Goal: Task Accomplishment & Management: Use online tool/utility

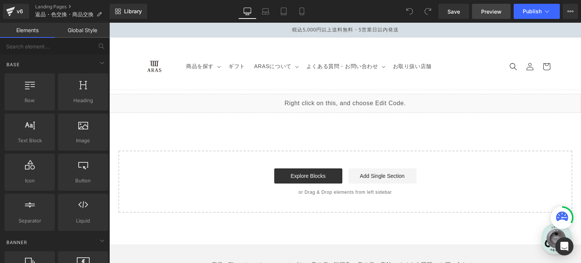
click at [497, 10] on span "Preview" at bounding box center [492, 12] width 20 height 8
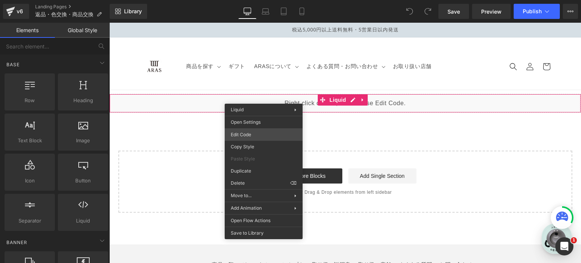
click at [259, 0] on div "You are previewing how the will restyle your page. You can not edit Elements in…" at bounding box center [290, 0] width 581 height 0
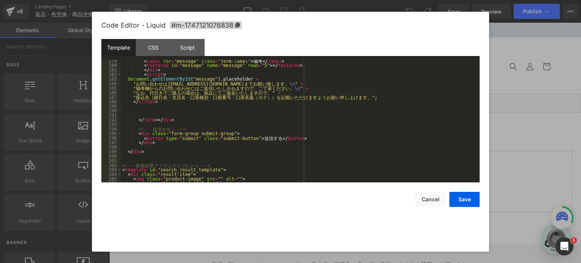
scroll to position [819, 0]
click at [185, 54] on div "Script" at bounding box center [187, 47] width 34 height 17
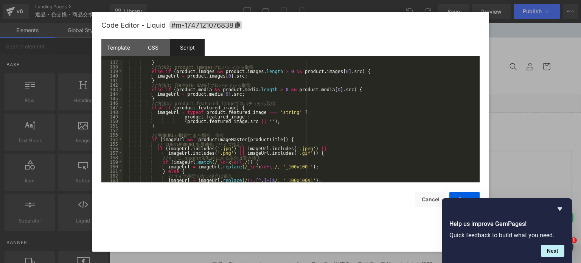
scroll to position [0, 0]
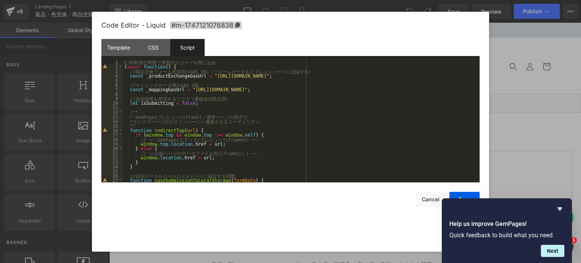
click at [287, 87] on div "// 即 [PERSON_NAME] 行 関 数 で 変 数 の ス コ ー プ を 閉 じ 込 め ( async function ( ) { // 商 …" at bounding box center [300, 126] width 354 height 132
click at [438, 89] on div "// 即 [PERSON_NAME] 行 関 数 で 変 数 の ス コ ー プ を 閉 じ 込 め ( async function ( ) { // 商 …" at bounding box center [300, 121] width 354 height 123
drag, startPoint x: 438, startPoint y: 89, endPoint x: 184, endPoint y: 90, distance: 254.0
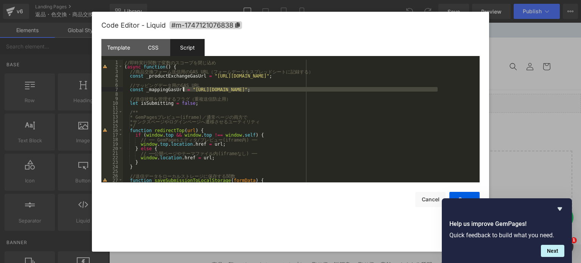
click at [184, 90] on div "// 即 [PERSON_NAME] 行 関 数 で 変 数 の ス コ ー プ を 閉 じ 込 め ( async function ( ) { // 商 …" at bounding box center [300, 126] width 354 height 132
click at [294, 102] on div "// 即 [PERSON_NAME] 行 関 数 で 変 数 の ス コ ー プ を 閉 じ 込 め ( async function ( ) { // 商 …" at bounding box center [300, 126] width 354 height 132
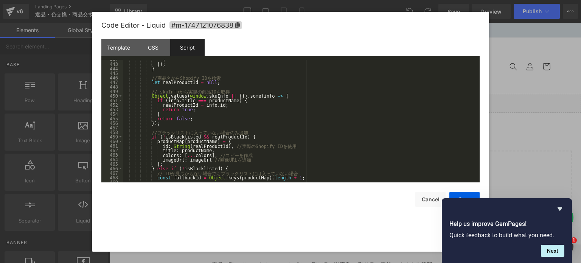
scroll to position [2006, 0]
click at [298, 134] on div "} }) ; } // 商 品 名 か ら Shopify ID を 検 索 let realProductId = null ; // skuInfo か …" at bounding box center [300, 123] width 354 height 132
click at [257, 109] on div "} }) ; } // 商 品 名 か ら Shopify ID を 検 索 let realProductId = null ; // skuInfo か …" at bounding box center [300, 123] width 354 height 132
click at [263, 98] on div "} }) ; } // 商 品 名 か ら Shopify ID を 検 索 let realProductId = null ; // skuInfo か …" at bounding box center [300, 123] width 354 height 132
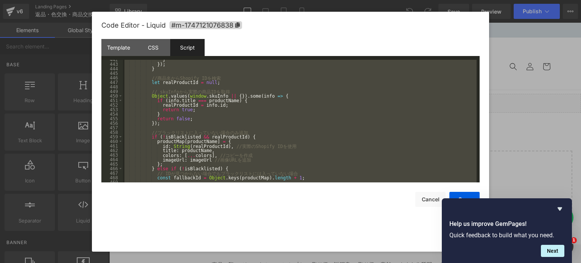
click at [212, 113] on div "} }) ; } // 商 品 名 か ら Shopify ID を 検 索 let realProductId = null ; // skuInfo か …" at bounding box center [300, 121] width 354 height 123
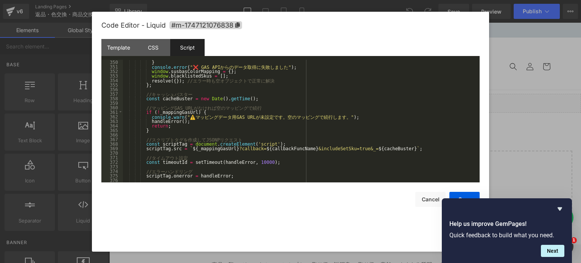
scroll to position [1585, 0]
click at [226, 139] on div "document . head . removeChild ( scriptTag ) ; } console . error ( "❌ GAS API か …" at bounding box center [300, 121] width 354 height 132
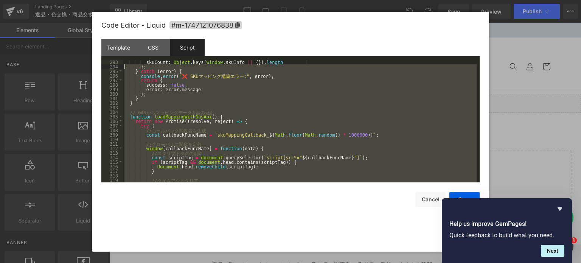
scroll to position [1326, 0]
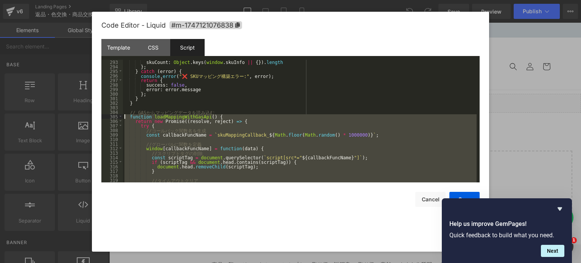
drag, startPoint x: 154, startPoint y: 132, endPoint x: 123, endPoint y: 116, distance: 34.5
click at [123, 116] on div "skuCount : Object . keys ( window . skuInfo || { }) . length } ; } catch ( erro…" at bounding box center [300, 126] width 354 height 132
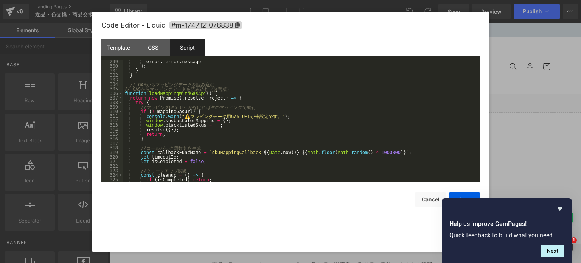
scroll to position [1339, 0]
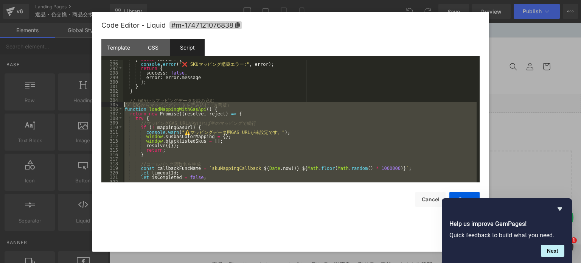
click at [124, 104] on div "} catch ( error ) { console . error ( "❌ SKU マ ッ ピ ン グ 構 築 エ ラ ー :" , error ) ;…" at bounding box center [300, 123] width 354 height 132
click at [240, 115] on div "} catch ( error ) { console . error ( "❌ SKU マ ッ ピ ン グ 構 築 エ ラ ー :" , error ) ;…" at bounding box center [300, 121] width 354 height 123
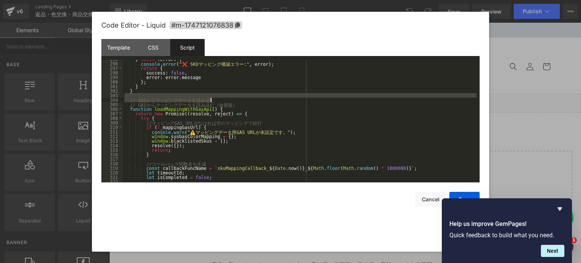
click at [248, 100] on div "} catch ( error ) { console . error ( "❌ SKU マ ッ ピ ン グ 構 築 エ ラ ー :" , error ) ;…" at bounding box center [300, 123] width 354 height 132
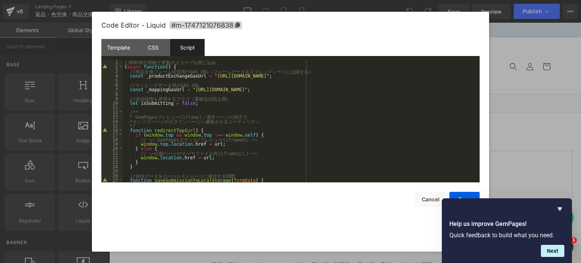
scroll to position [0, 0]
click at [256, 67] on div "// 即 [PERSON_NAME] 行 関 数 で 変 数 の ス コ ー プ を 閉 じ 込 め ( async function ( ) { // 商 …" at bounding box center [300, 126] width 354 height 132
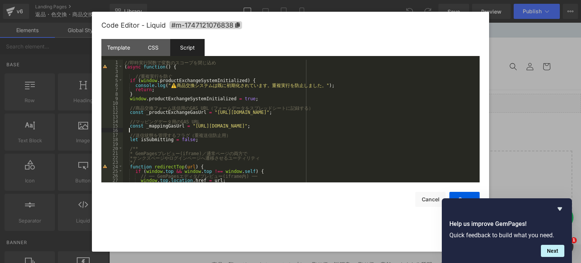
click at [262, 131] on div "// 即 [PERSON_NAME] 行 関 数 で 変 数 の ス コ ー プ を 閉 じ 込 め ( async function ( ) { // 重 …" at bounding box center [300, 126] width 354 height 132
click at [560, 210] on icon "Hide survey" at bounding box center [560, 208] width 5 height 3
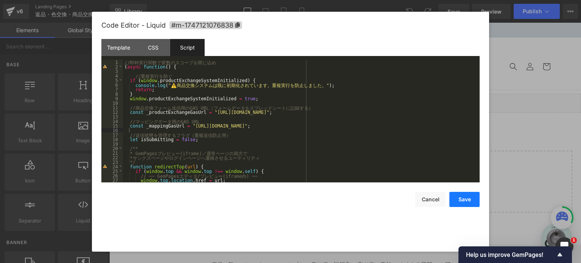
click at [471, 198] on button "Save" at bounding box center [465, 199] width 30 height 15
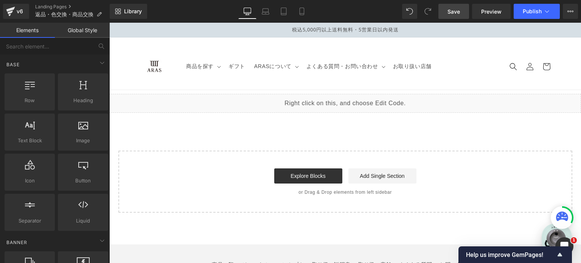
click at [461, 17] on link "Save" at bounding box center [454, 11] width 31 height 15
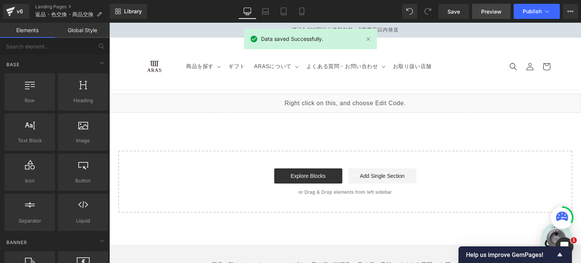
click at [491, 14] on span "Preview" at bounding box center [492, 12] width 20 height 8
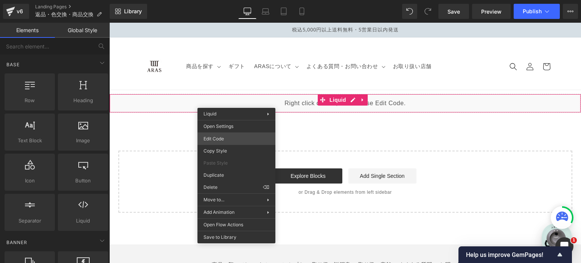
click at [234, 0] on div "You are previewing how the will restyle your page. You can not edit Elements in…" at bounding box center [290, 0] width 581 height 0
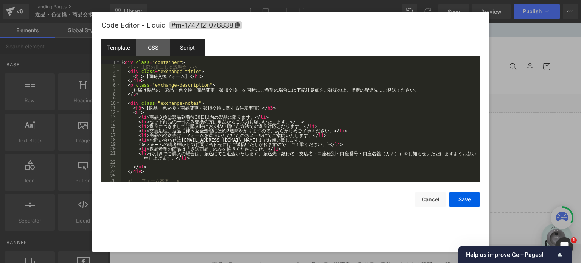
click at [190, 41] on div "Script" at bounding box center [187, 47] width 34 height 17
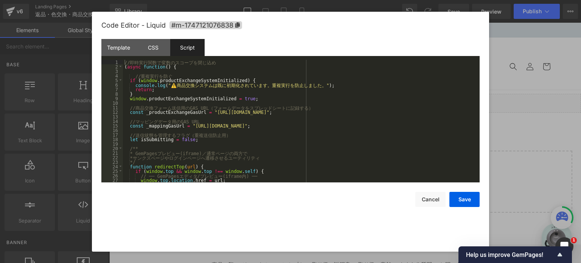
click at [215, 99] on div "// 即 [PERSON_NAME] 行 関 数 で 変 数 の ス コ ー プ を 閉 じ 込 め ( async function ( ) { // 重 …" at bounding box center [300, 126] width 354 height 132
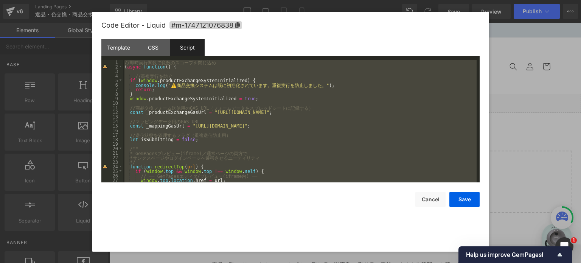
click at [226, 108] on div "// 即 [PERSON_NAME] 行 関 数 で 変 数 の ス コ ー プ を 閉 じ 込 め ( async function ( ) { // 重 …" at bounding box center [300, 121] width 354 height 123
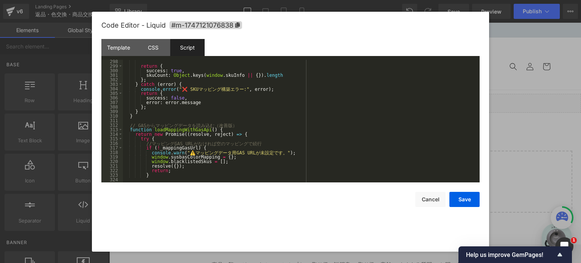
scroll to position [1350, 0]
click at [124, 124] on div "return { success : true , skuCount : Object . keys ( window . skuInfo || { }) .…" at bounding box center [300, 125] width 354 height 132
click at [124, 129] on div "return { success : true , skuCount : Object . keys ( window . skuInfo || { }) .…" at bounding box center [300, 125] width 354 height 132
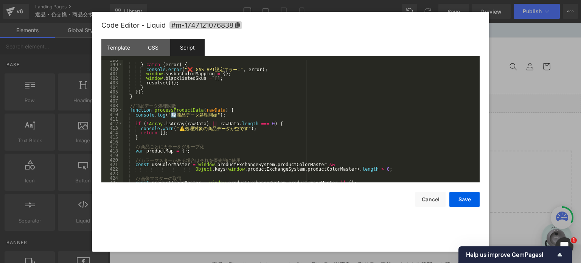
scroll to position [1806, 0]
click at [159, 96] on div "} catch ( error ) { console . error ( "❌ GAS API 設 定 エ ラ ー :" , error ) ; windo…" at bounding box center [300, 124] width 354 height 132
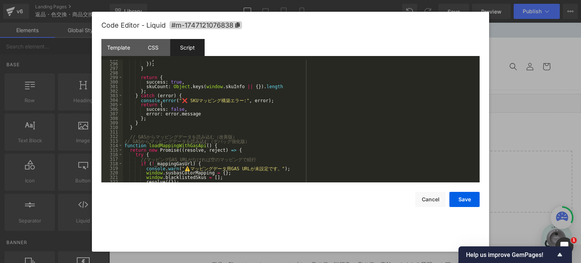
scroll to position [1338, 0]
click at [125, 140] on div "} }) ; } return { success : true , skuCount : Object . keys ( window . skuInfo …" at bounding box center [300, 123] width 354 height 132
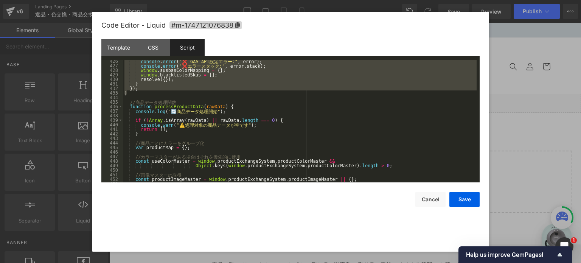
scroll to position [1926, 0]
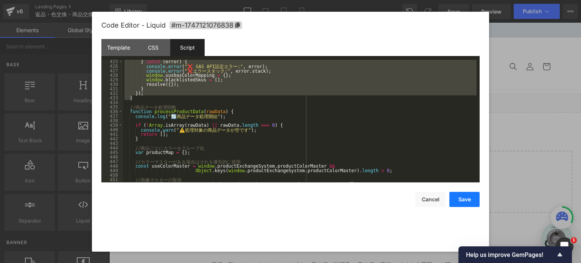
click at [460, 200] on button "Save" at bounding box center [465, 199] width 30 height 15
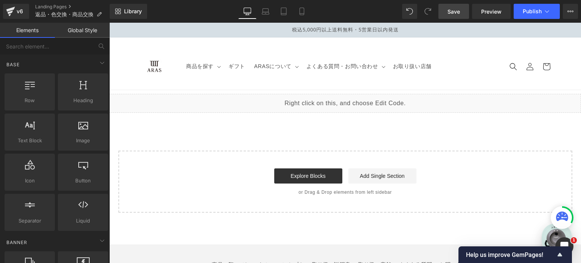
click at [460, 12] on span "Save" at bounding box center [454, 12] width 12 height 8
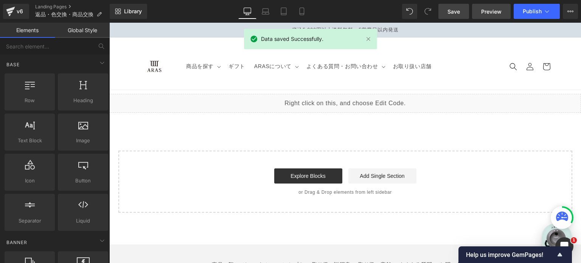
click at [500, 15] on span "Preview" at bounding box center [492, 12] width 20 height 8
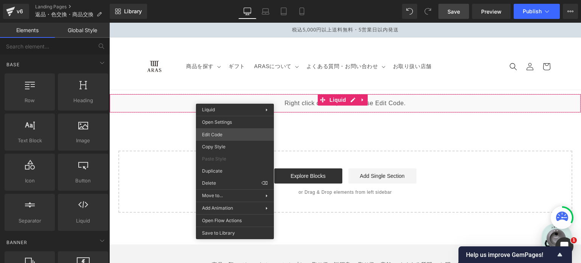
click at [233, 0] on div "You are previewing how the will restyle your page. You can not edit Elements in…" at bounding box center [290, 0] width 581 height 0
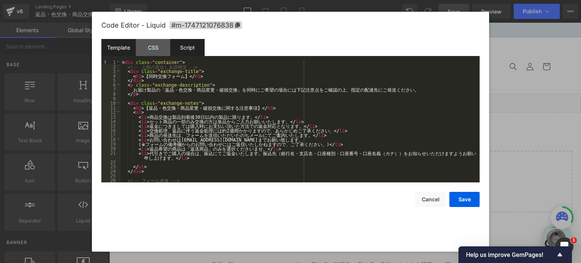
click at [185, 51] on div "Script" at bounding box center [187, 47] width 34 height 17
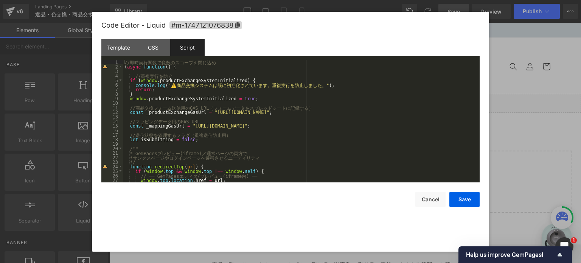
click at [279, 126] on div "// 即 [PERSON_NAME] 行 関 数 で 変 数 の ス コ ー プ を 閉 じ 込 め ( async function ( ) { // 重 …" at bounding box center [300, 126] width 354 height 132
drag, startPoint x: 439, startPoint y: 125, endPoint x: 184, endPoint y: 125, distance: 254.4
click at [184, 125] on div "// 即 [PERSON_NAME] 行 関 数 で 変 数 の ス コ ー プ を 閉 じ 込 め ( async function ( ) { // 重 …" at bounding box center [300, 126] width 354 height 132
click at [473, 205] on button "Save" at bounding box center [465, 199] width 30 height 15
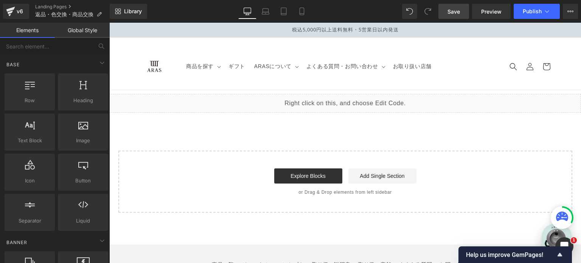
click at [454, 12] on span "Save" at bounding box center [454, 12] width 12 height 8
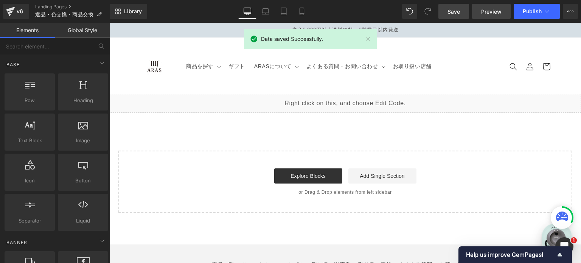
click at [500, 12] on span "Preview" at bounding box center [492, 12] width 20 height 8
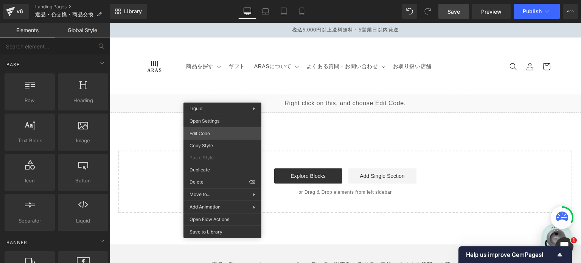
click at [223, 0] on div "You are previewing how the will restyle your page. You can not edit Elements in…" at bounding box center [290, 0] width 581 height 0
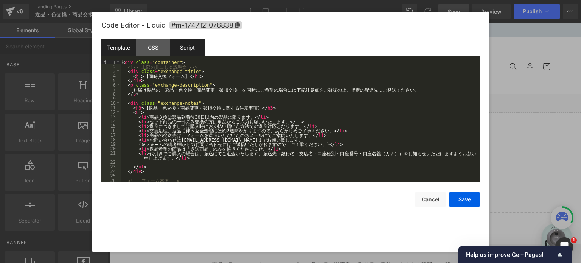
click at [188, 48] on div "Script" at bounding box center [187, 47] width 34 height 17
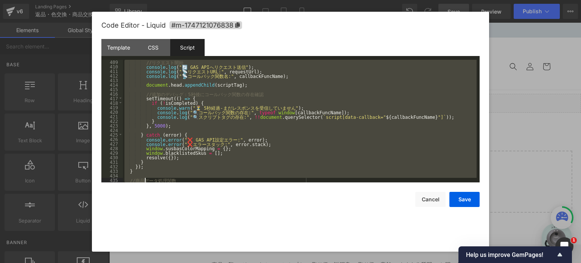
scroll to position [1885, 0]
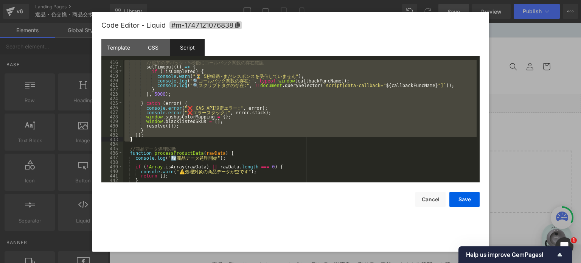
drag, startPoint x: 124, startPoint y: 129, endPoint x: 147, endPoint y: 140, distance: 25.2
click at [147, 140] on div "// 追 加 の デ バ ッ グ ： 5 秒 後 に コ ー ル バ ッ ク 関 数 の 存 在 確 認 setTimeout (( ) => { if ( …" at bounding box center [300, 126] width 354 height 132
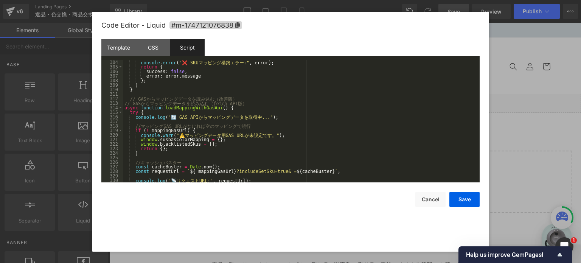
scroll to position [1375, 0]
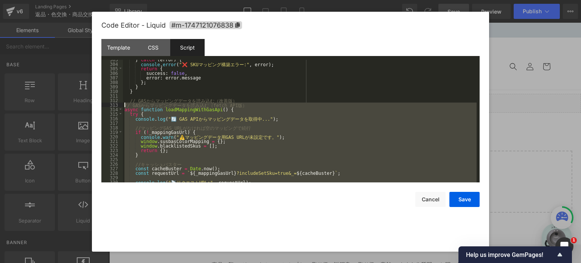
click at [124, 103] on div "} catch ( error ) { console . error ( "❌ SKU マ ッ ピ ン グ 構 築 エ ラ ー :" , error ) ;…" at bounding box center [300, 123] width 354 height 132
click at [326, 146] on div "} catch ( error ) { console . error ( "❌ SKU マ ッ ピ ン グ 構 築 エ ラ ー :" , error ) ;…" at bounding box center [300, 121] width 354 height 123
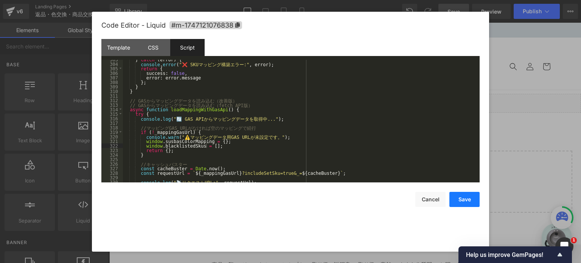
click at [457, 198] on button "Save" at bounding box center [465, 199] width 30 height 15
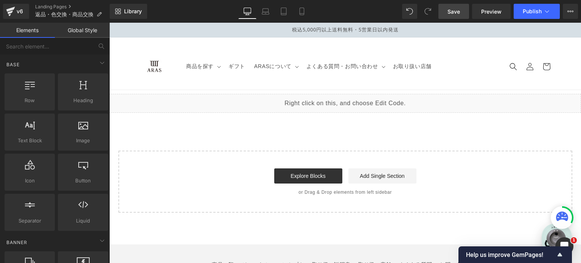
click at [456, 16] on link "Save" at bounding box center [454, 11] width 31 height 15
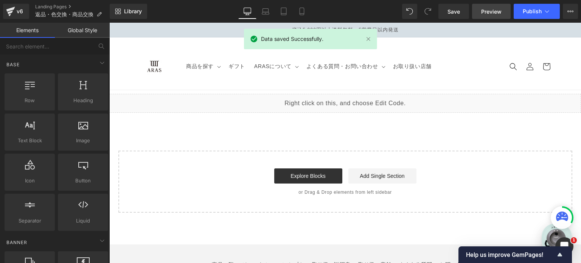
click at [491, 15] on span "Preview" at bounding box center [492, 12] width 20 height 8
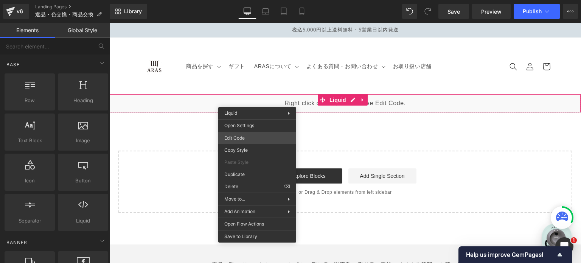
click at [256, 0] on div "You are previewing how the will restyle your page. You can not edit Elements in…" at bounding box center [290, 0] width 581 height 0
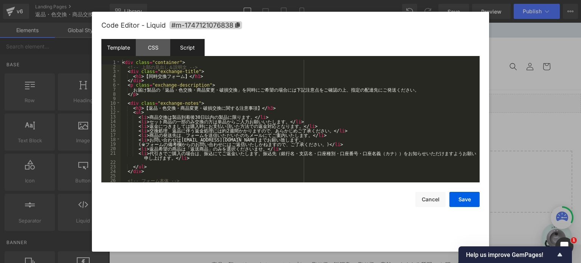
click at [192, 55] on div "Script" at bounding box center [187, 47] width 34 height 17
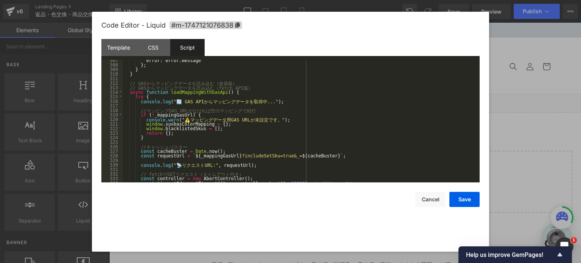
scroll to position [1392, 0]
click at [262, 125] on div "error : error . message } ; } } // GAS か ら マ ッ ピ ン グ デ ー タ を 読 み 込 む （ 改 善 版 ） …" at bounding box center [300, 124] width 354 height 132
